Goal: Find specific page/section: Find specific page/section

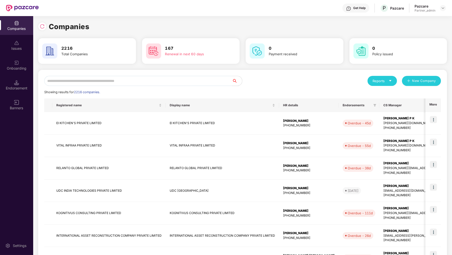
click at [387, 79] on div "Reports" at bounding box center [382, 80] width 19 height 5
click at [379, 95] on div "Companies" at bounding box center [380, 94] width 18 height 6
click at [383, 79] on div "Reports" at bounding box center [382, 80] width 19 height 5
click at [380, 93] on div "Companies" at bounding box center [380, 94] width 18 height 6
